Goal: Task Accomplishment & Management: Complete application form

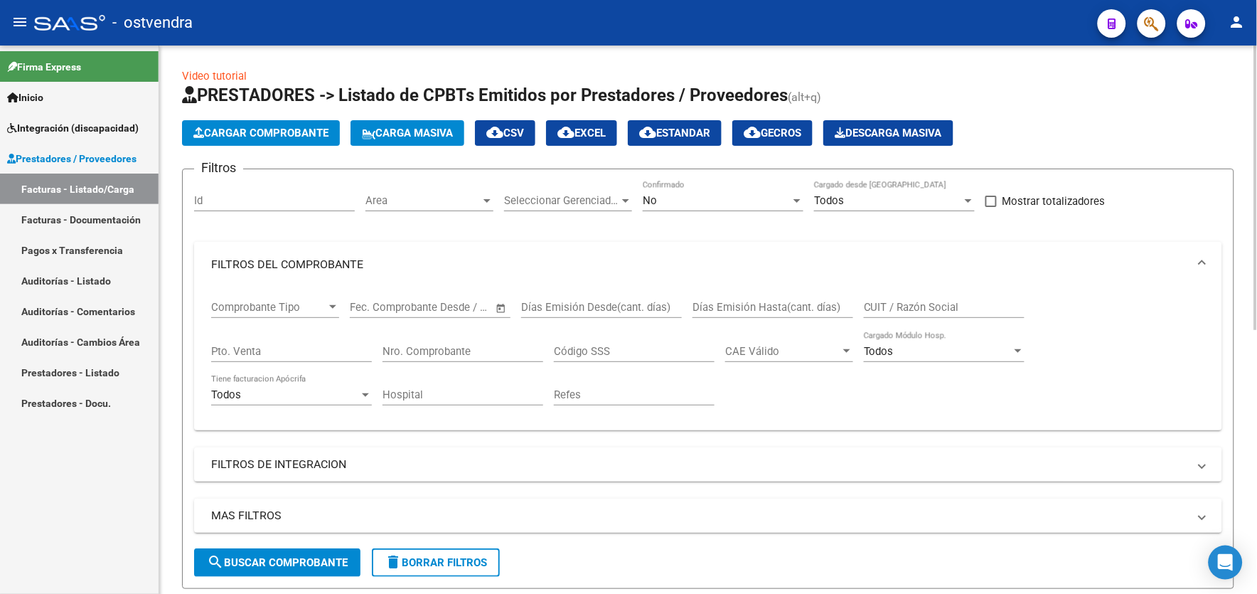
click at [1257, 115] on html "menu - ostvendra person Firma Express Inicio Instructivos Contacto OS Integraci…" at bounding box center [628, 297] width 1257 height 594
click at [288, 560] on span "search Buscar Comprobante" at bounding box center [277, 562] width 141 height 13
click at [1257, 399] on html "menu - ostvendra person Firma Express Inicio Instructivos Contacto OS Integraci…" at bounding box center [628, 297] width 1257 height 594
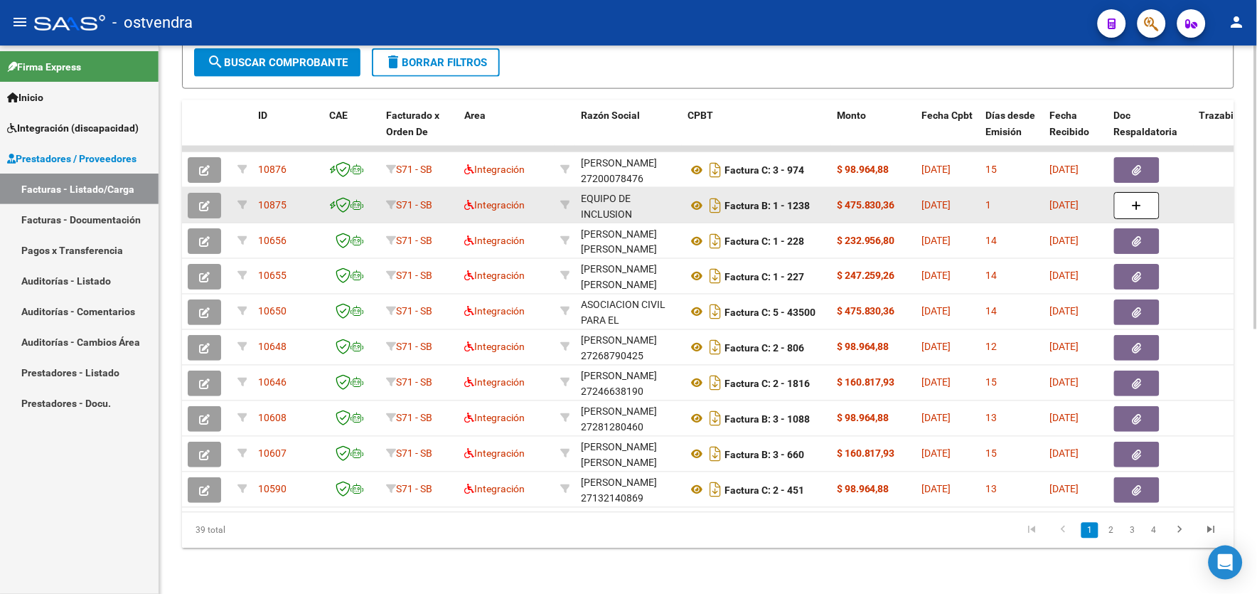
click at [218, 193] on button "button" at bounding box center [204, 206] width 33 height 26
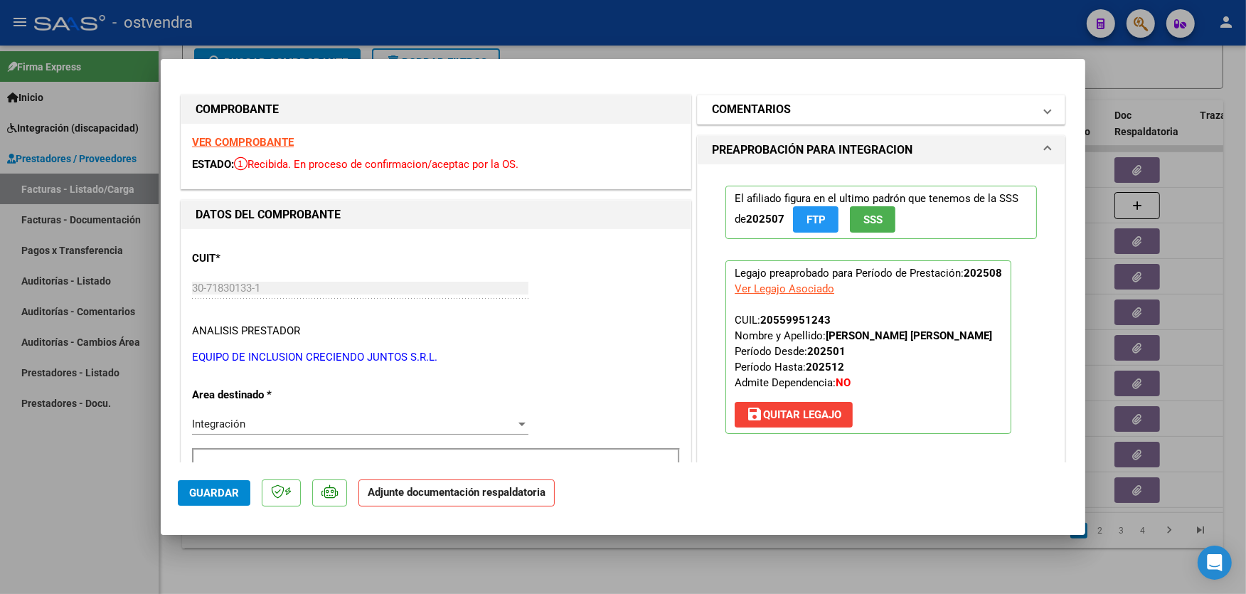
click at [940, 102] on mat-panel-title "COMENTARIOS" at bounding box center [872, 109] width 321 height 17
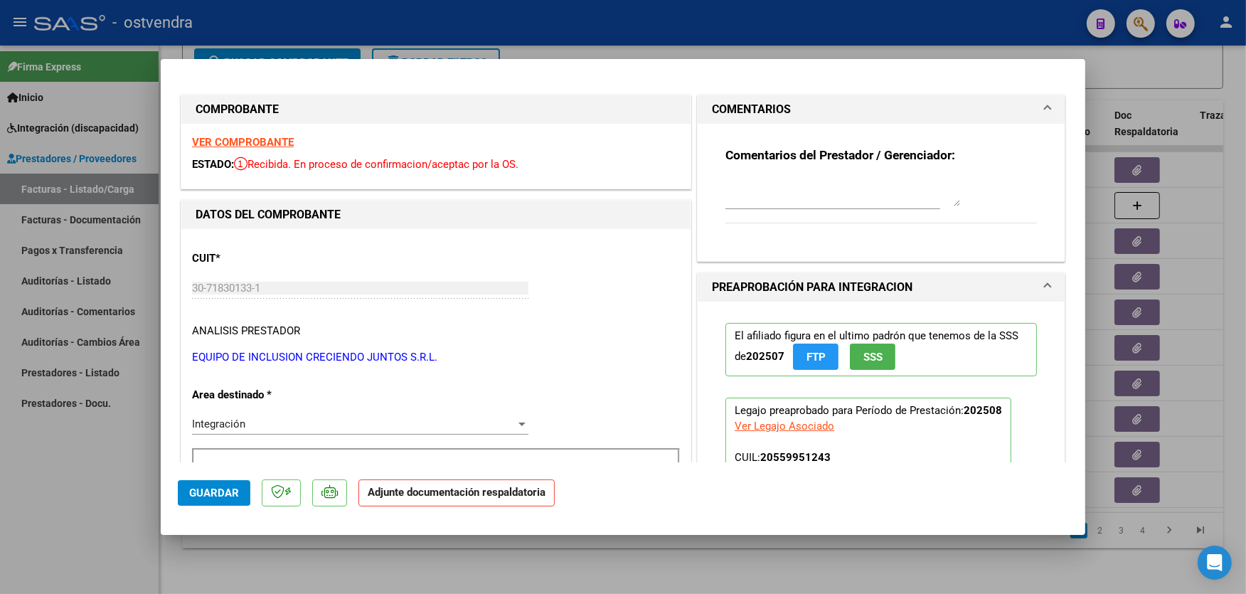
click at [892, 201] on textarea at bounding box center [842, 192] width 235 height 28
type textarea "16/09 esperando planilla correcta"
click at [231, 493] on span "Guardar" at bounding box center [214, 492] width 50 height 13
click at [225, 489] on span "Guardar" at bounding box center [214, 492] width 50 height 13
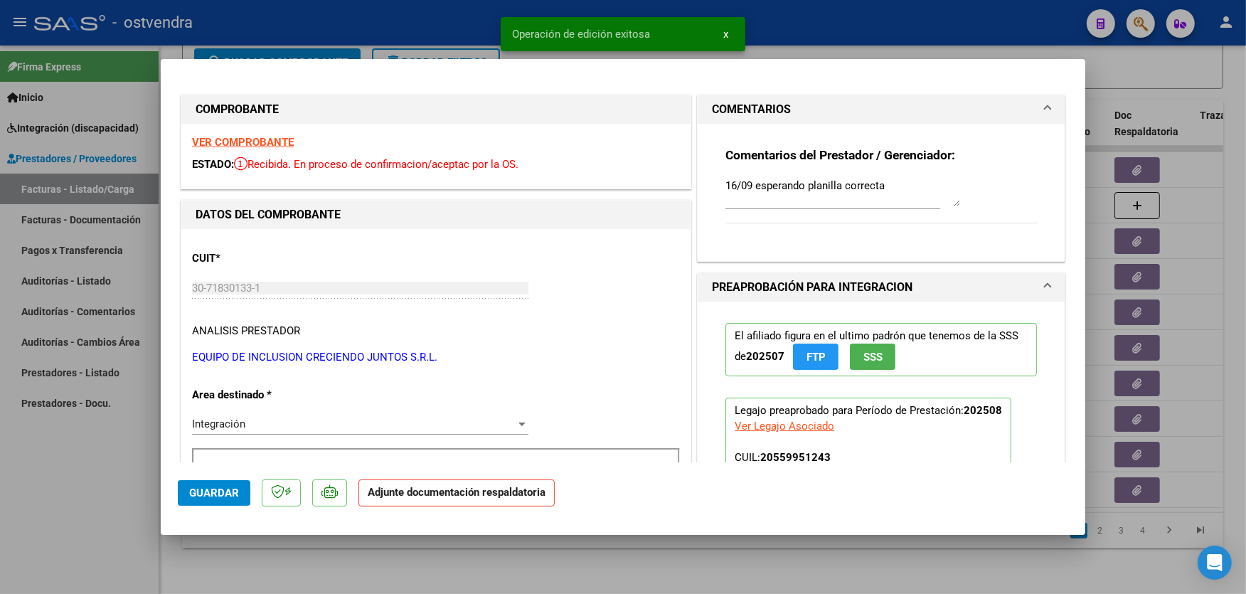
click at [1011, 38] on div at bounding box center [623, 297] width 1246 height 594
type input "$ 0,00"
